Goal: Check status: Check status

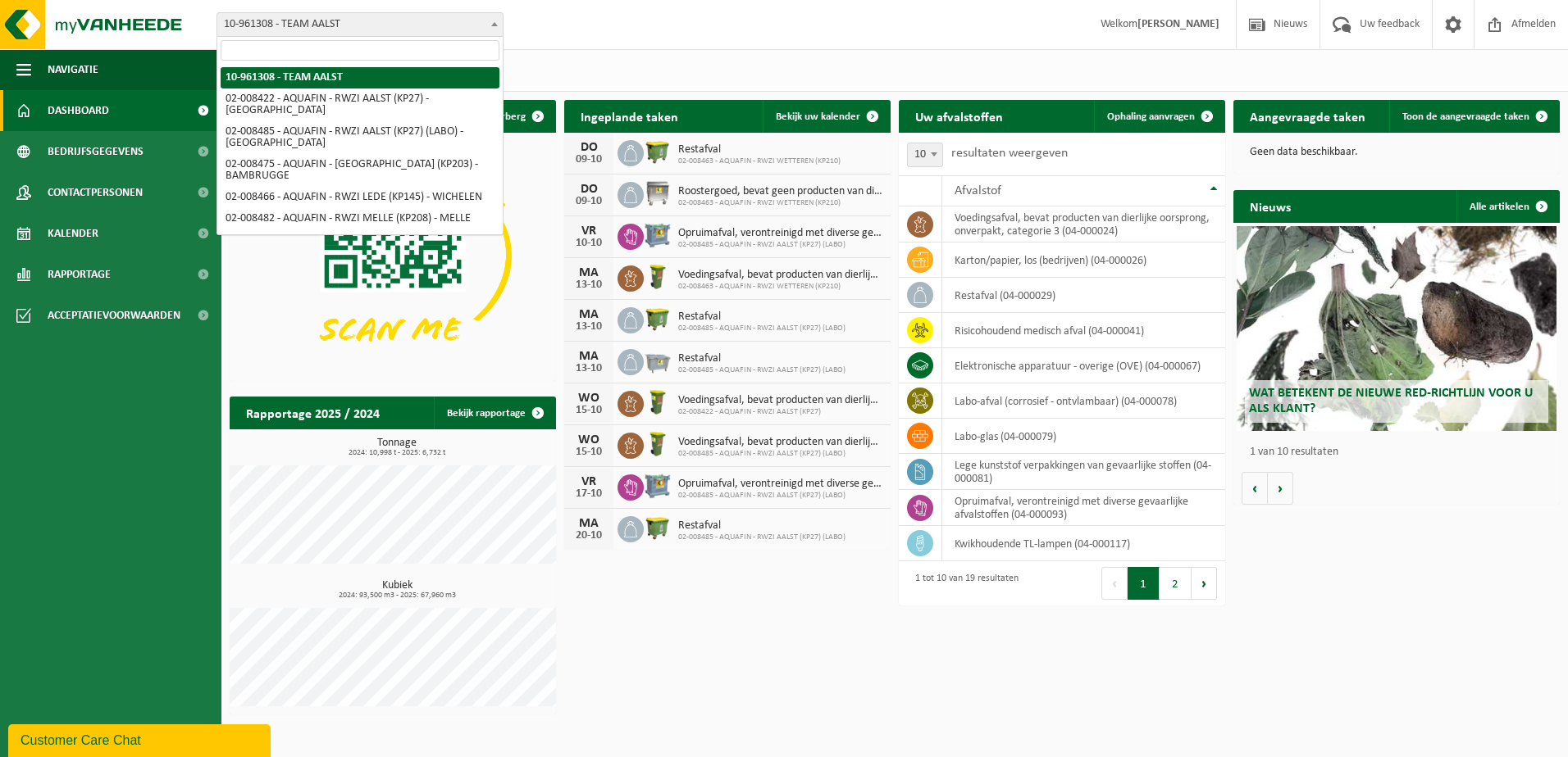
click at [496, 23] on b at bounding box center [494, 24] width 7 height 4
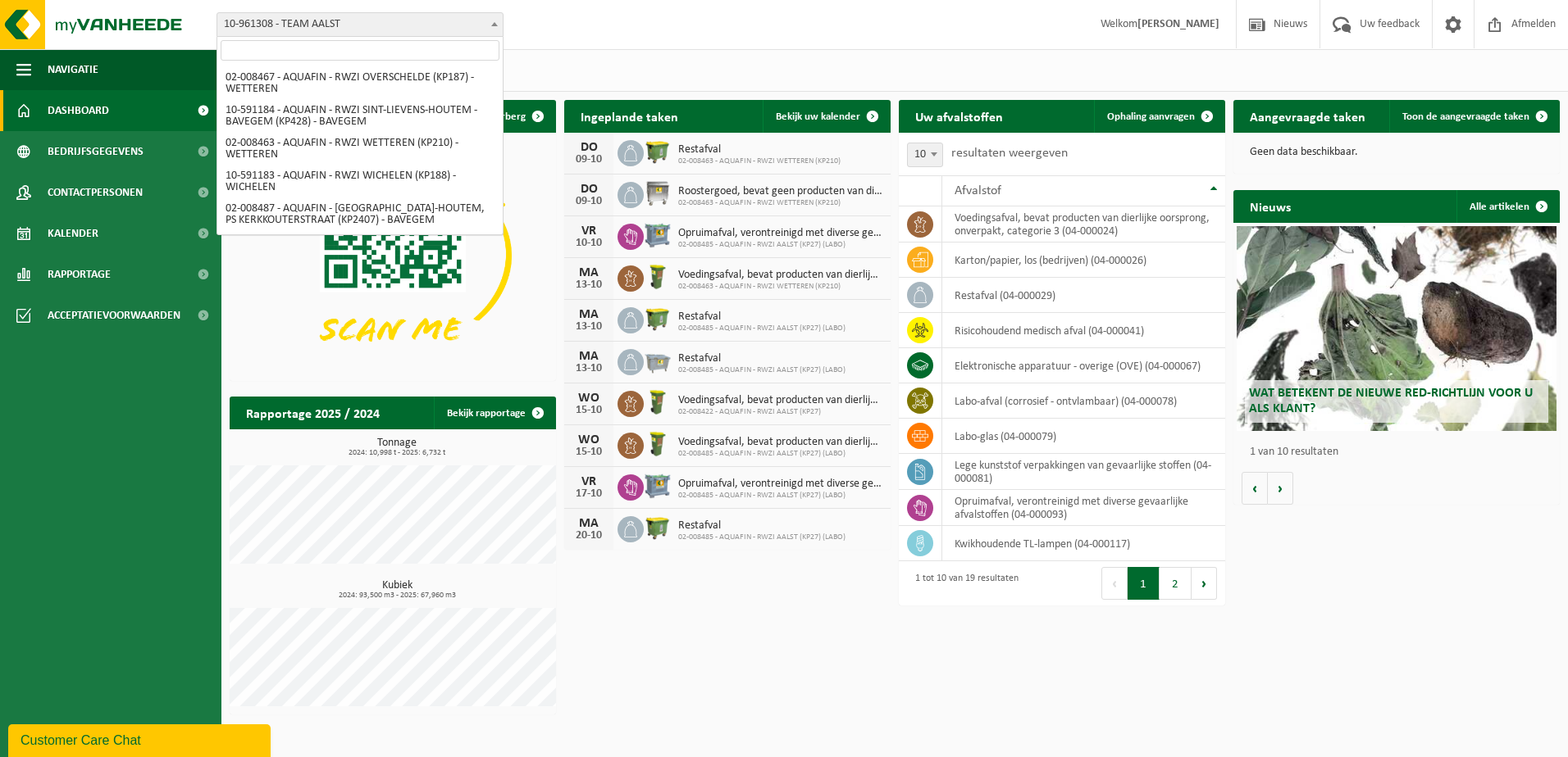
scroll to position [174, 0]
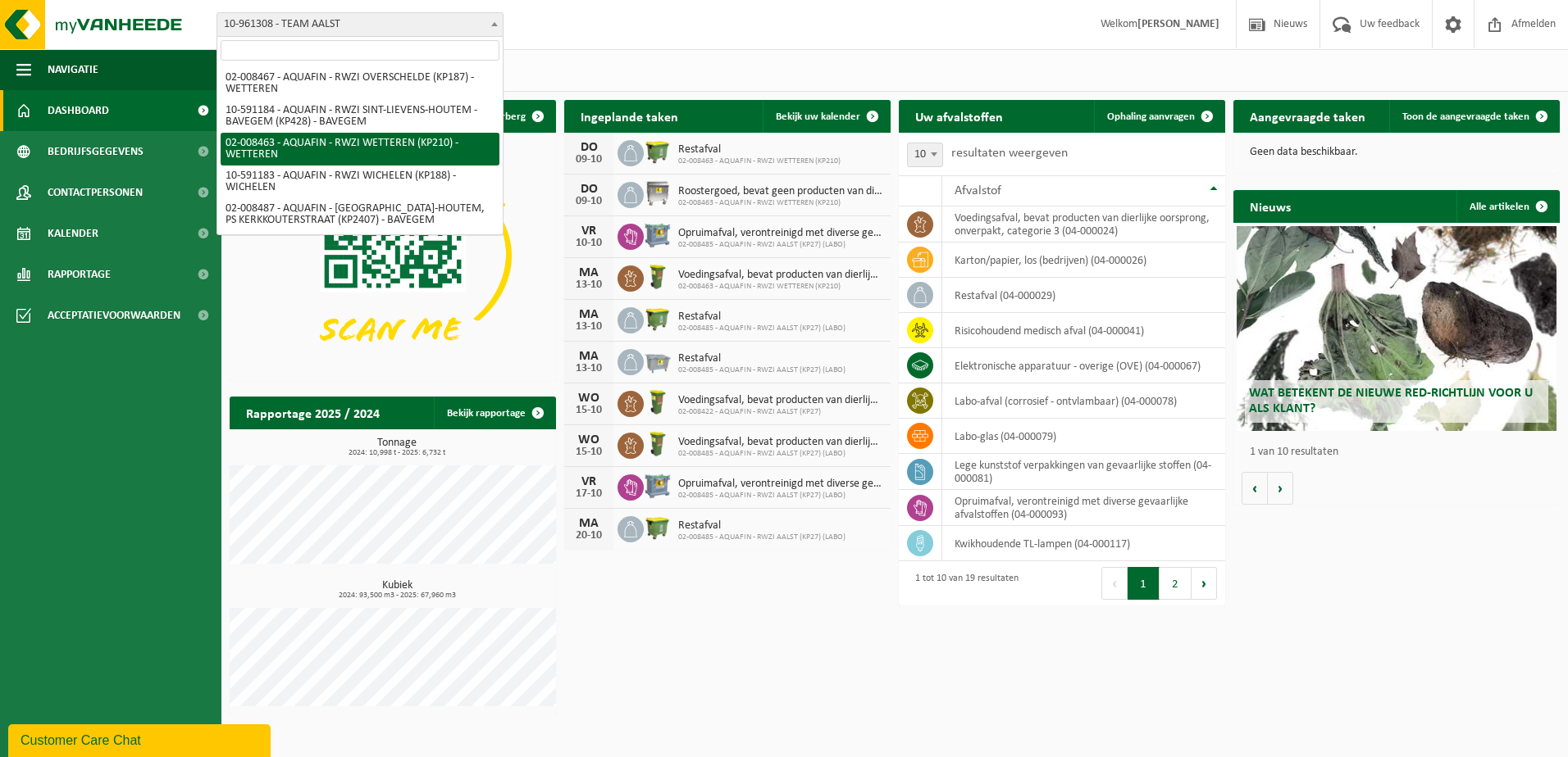
select select "1272"
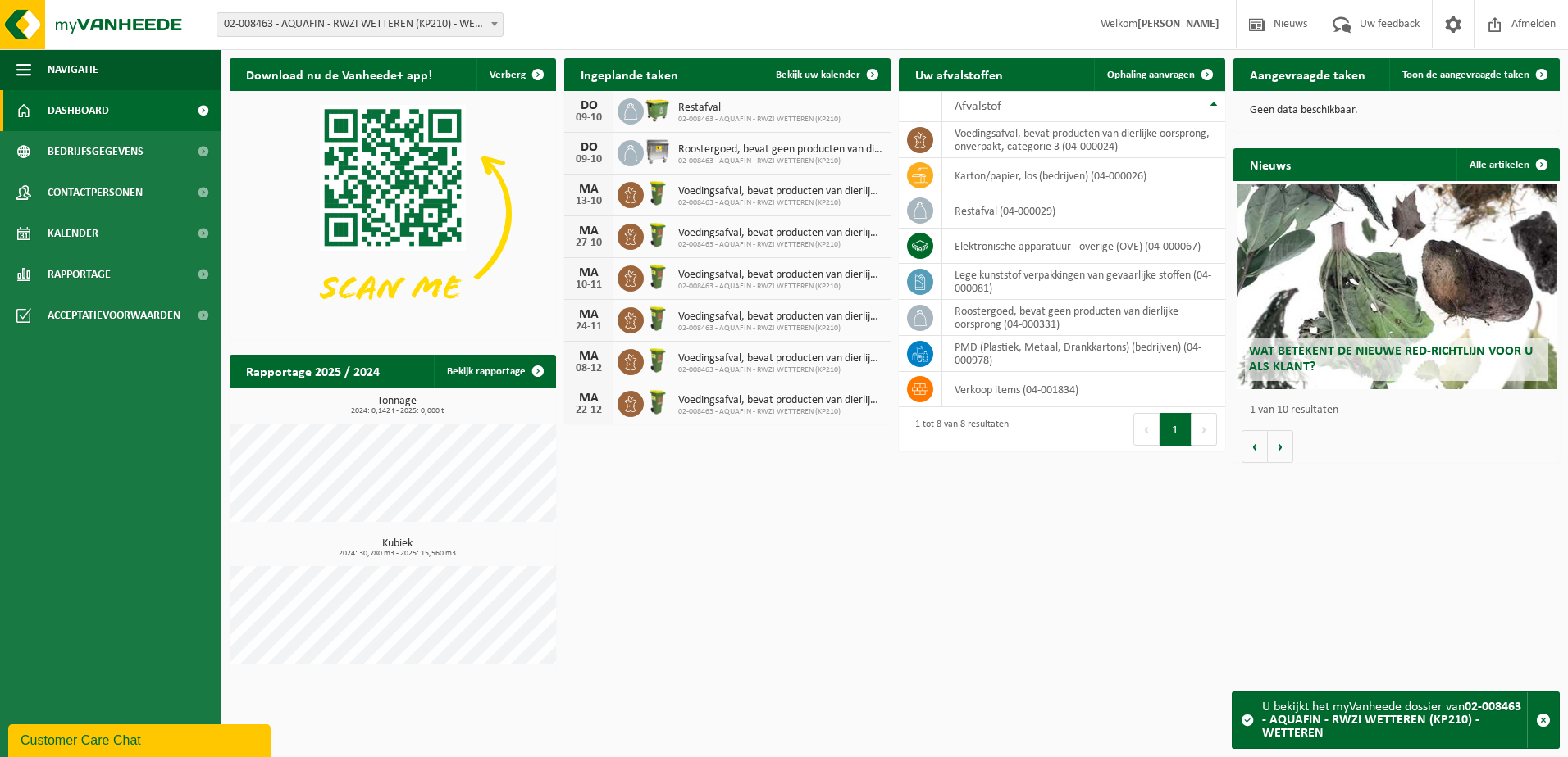
click at [1395, 727] on strong "02-008463 - AQUAFIN - RWZI WETTEREN (KP210) - WETTEREN" at bounding box center [1391, 720] width 260 height 39
click at [632, 156] on icon at bounding box center [630, 153] width 17 height 17
click at [710, 153] on span "Roostergoed, bevat geen producten van dierlijke oorsprong" at bounding box center [780, 149] width 204 height 13
click at [1475, 76] on span "Toon de aangevraagde taken" at bounding box center [1466, 74] width 127 height 11
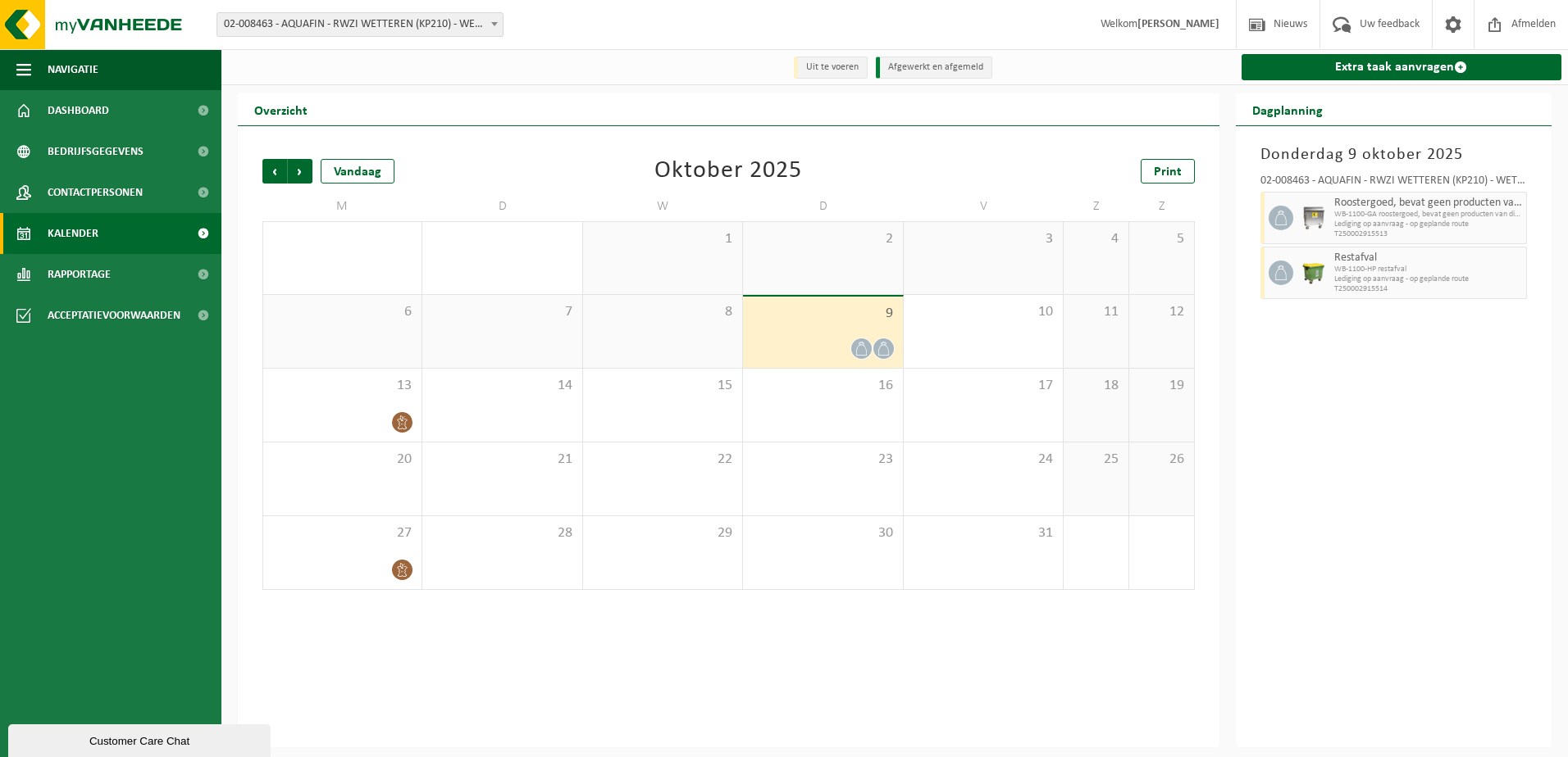
click at [1408, 218] on span "WB-1100-GA roostergoed, bevat geen producten van dierlijke o" at bounding box center [1427, 215] width 188 height 10
click at [832, 316] on span "9" at bounding box center [823, 314] width 142 height 18
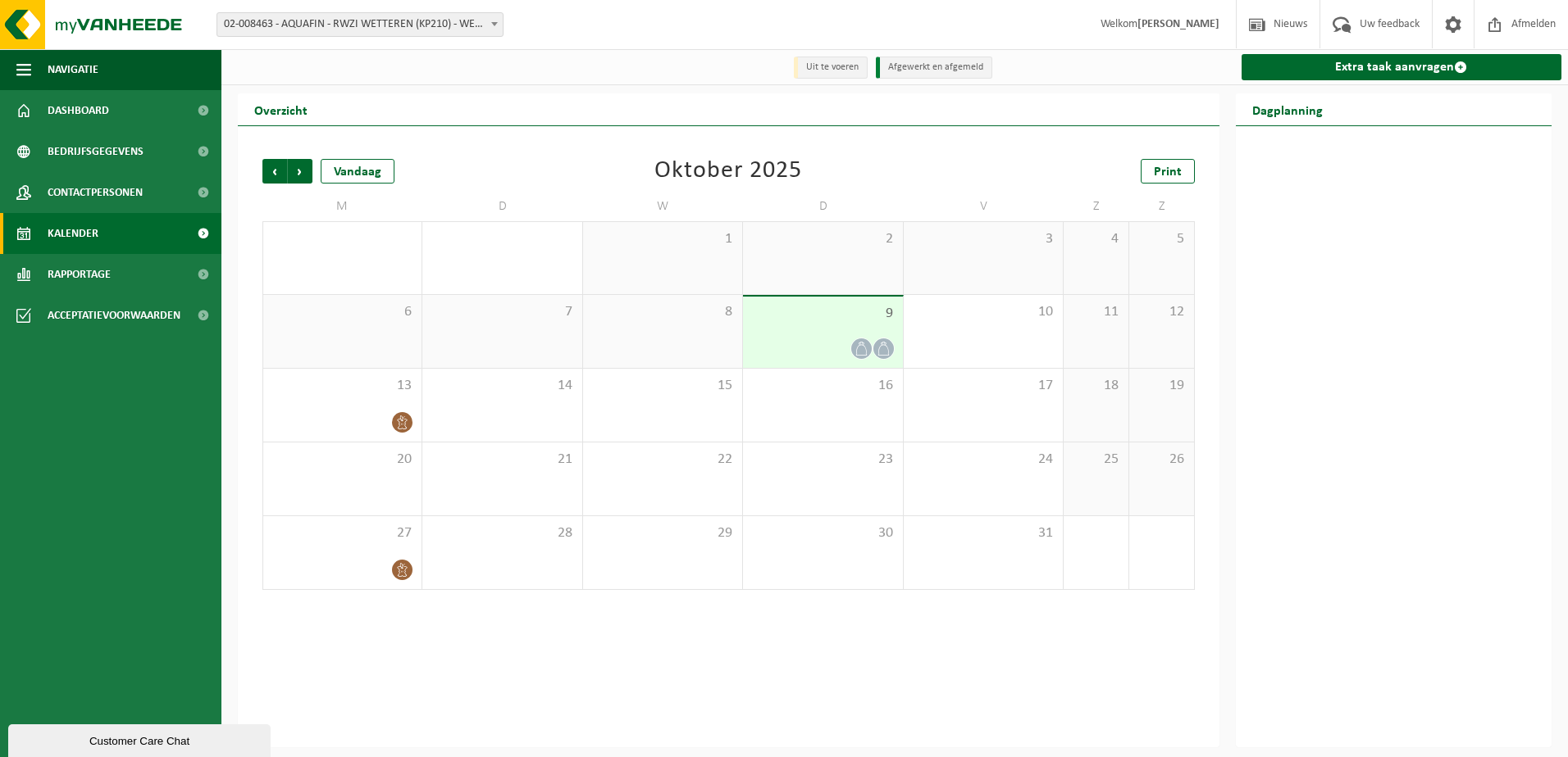
click at [955, 100] on div "Overzicht" at bounding box center [729, 110] width 982 height 33
click at [954, 162] on div "Vorige Volgende Vandaag Oktober 2025 Print" at bounding box center [728, 171] width 932 height 24
click at [945, 69] on li "Afgewerkt en afgemeld" at bounding box center [933, 67] width 116 height 22
click at [795, 320] on span "9" at bounding box center [823, 314] width 142 height 18
